Goal: Obtain resource: Download file/media

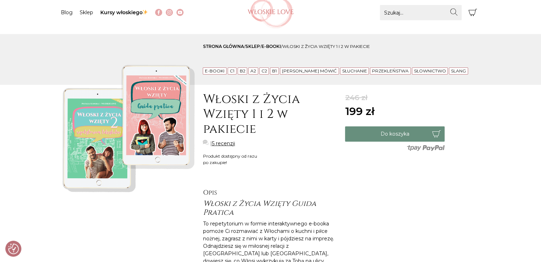
scroll to position [31, 0]
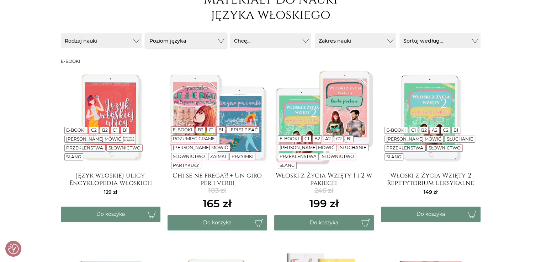
click at [166, 40] on button "Poziom języka" at bounding box center [185, 40] width 81 height 15
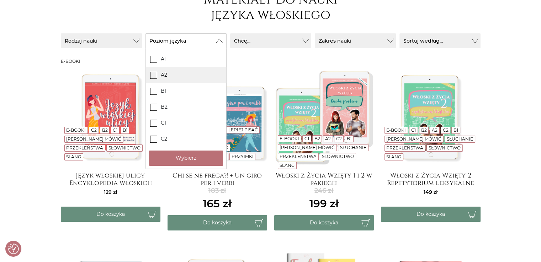
click at [151, 76] on icon at bounding box center [153, 75] width 6 height 6
click at [0, 0] on input "A2" at bounding box center [0, 0] width 0 height 0
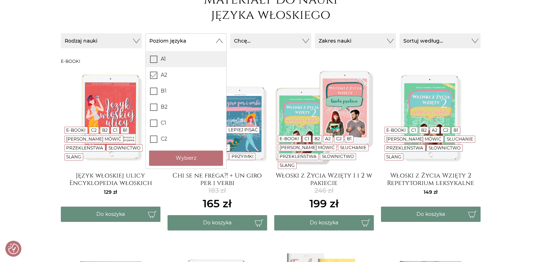
click at [153, 56] on span at bounding box center [153, 59] width 7 height 7
click at [0, 0] on input "A1" at bounding box center [0, 0] width 0 height 0
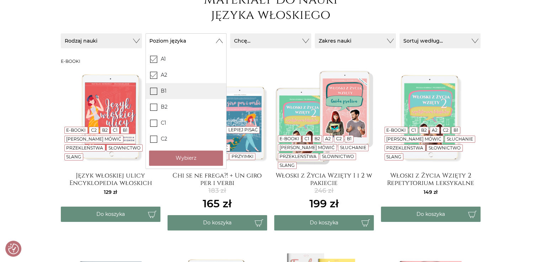
click at [154, 91] on icon at bounding box center [153, 91] width 6 height 6
click at [0, 0] on input "B1" at bounding box center [0, 0] width 0 height 0
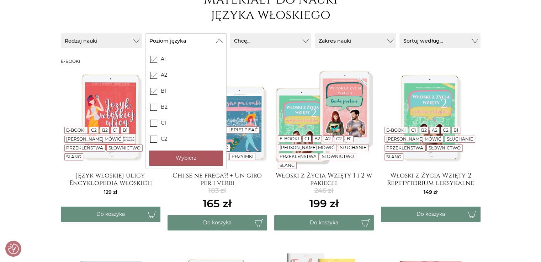
click at [160, 156] on button "Wybierz" at bounding box center [186, 158] width 74 height 15
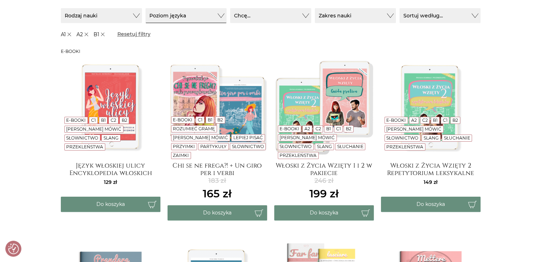
scroll to position [60, 0]
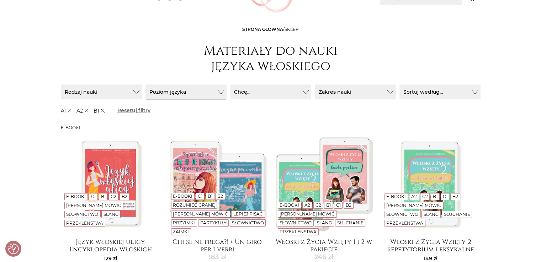
click at [129, 192] on img at bounding box center [111, 184] width 100 height 100
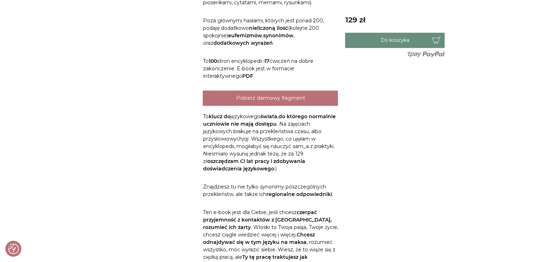
scroll to position [350, 0]
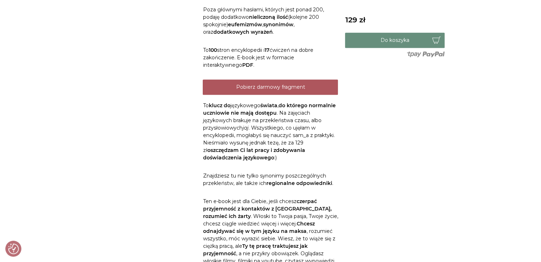
click at [272, 85] on link "Pobierz darmowy fragment" at bounding box center [270, 87] width 135 height 15
click at [256, 86] on link "Pobierz darmowy fragment" at bounding box center [270, 87] width 135 height 15
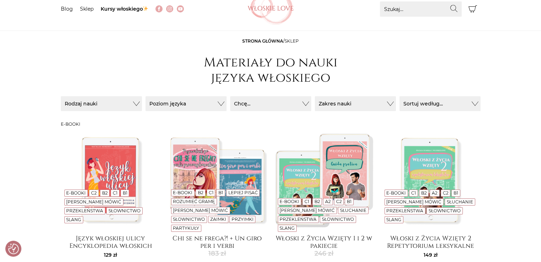
scroll to position [46, 0]
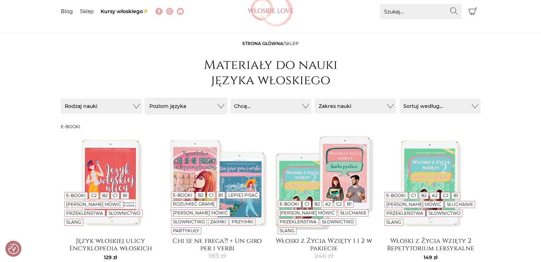
click at [213, 110] on button "Poziom języka" at bounding box center [185, 106] width 81 height 15
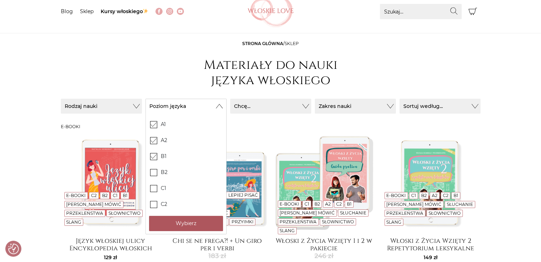
click at [182, 227] on button "Wybierz" at bounding box center [186, 223] width 74 height 15
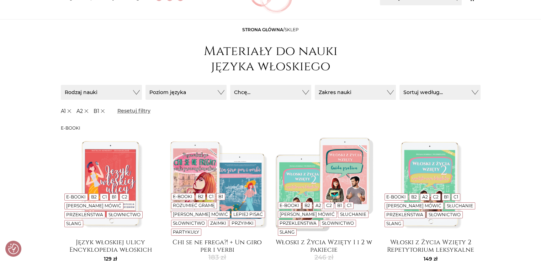
scroll to position [59, 0]
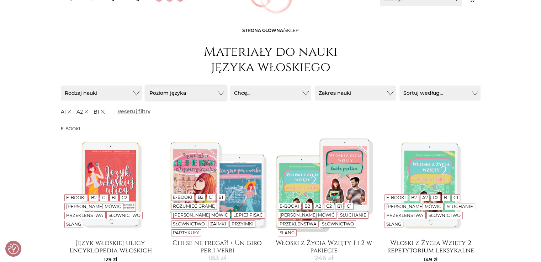
click at [162, 94] on button "Poziom języka" at bounding box center [185, 93] width 81 height 15
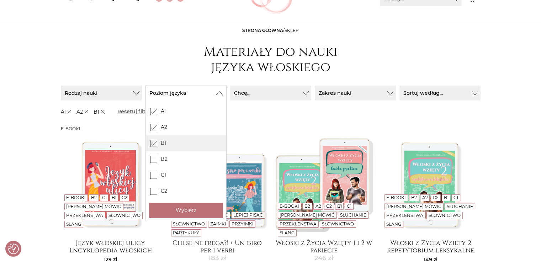
click at [154, 145] on icon at bounding box center [153, 143] width 6 height 6
click at [0, 0] on input "B1" at bounding box center [0, 0] width 0 height 0
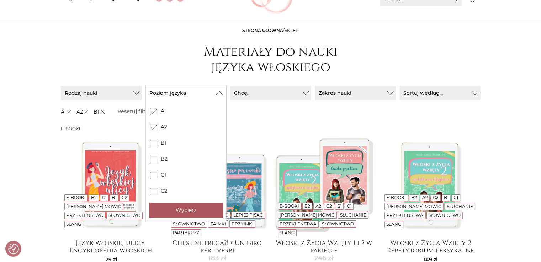
click at [179, 211] on button "Wybierz" at bounding box center [186, 210] width 74 height 15
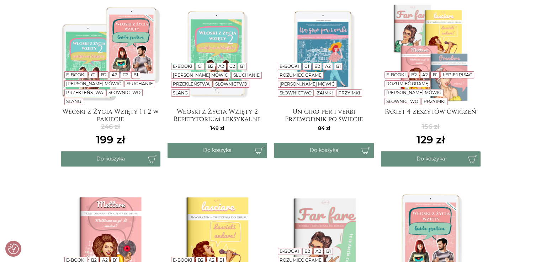
scroll to position [78, 0]
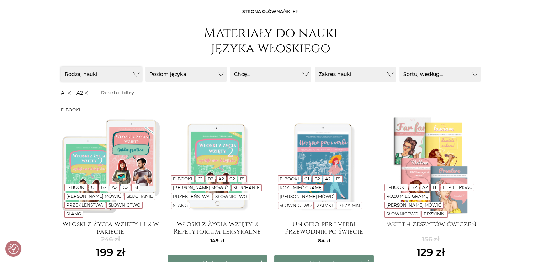
click at [112, 73] on button "Rodzaj nauki" at bounding box center [101, 74] width 81 height 15
